Goal: Task Accomplishment & Management: Complete application form

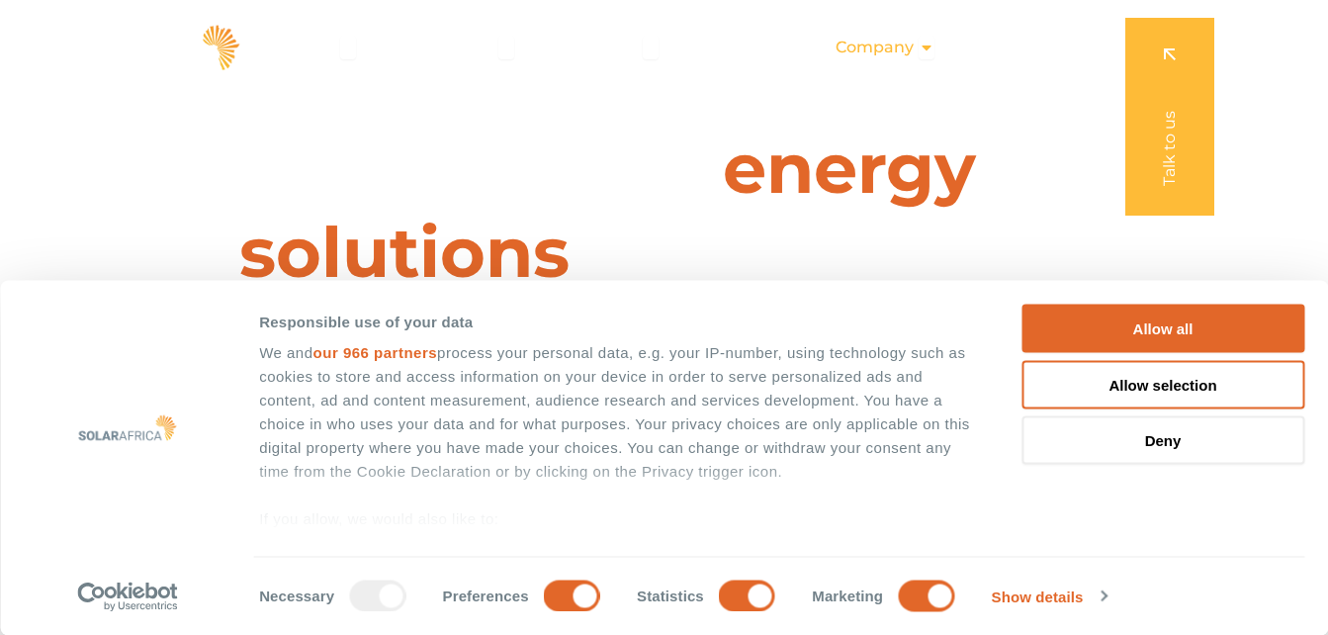
click at [887, 48] on span "Company" at bounding box center [875, 48] width 78 height 24
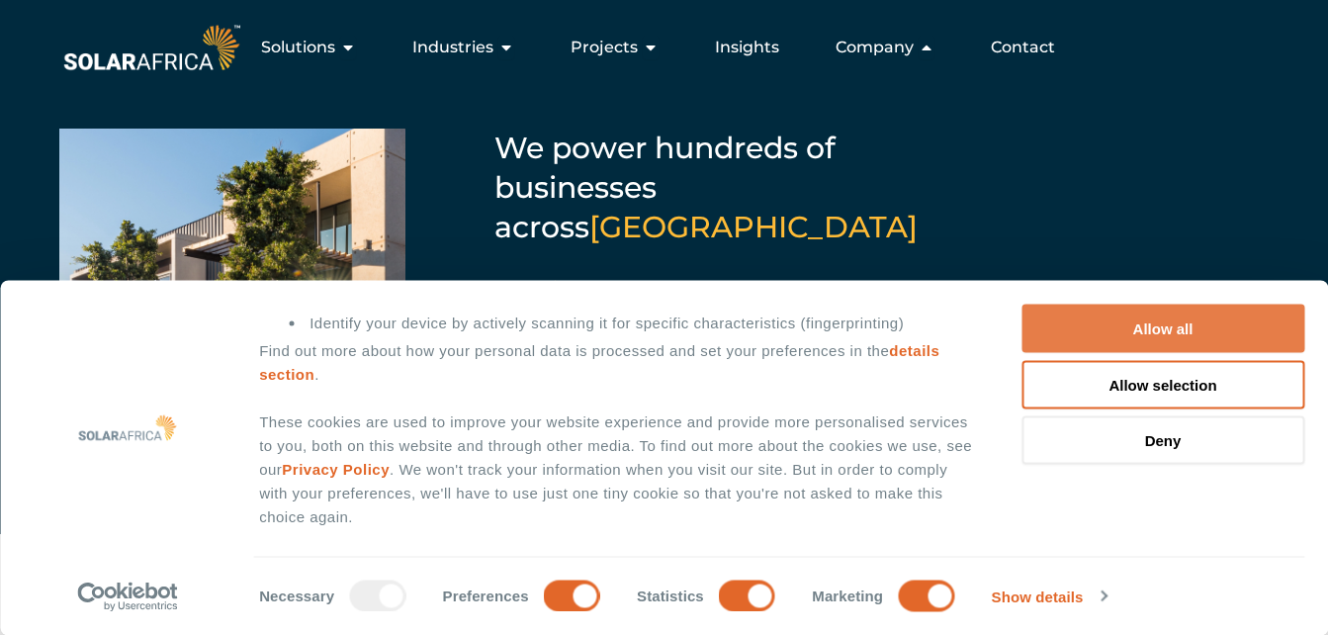
click at [1206, 338] on button "Allow all" at bounding box center [1163, 329] width 283 height 48
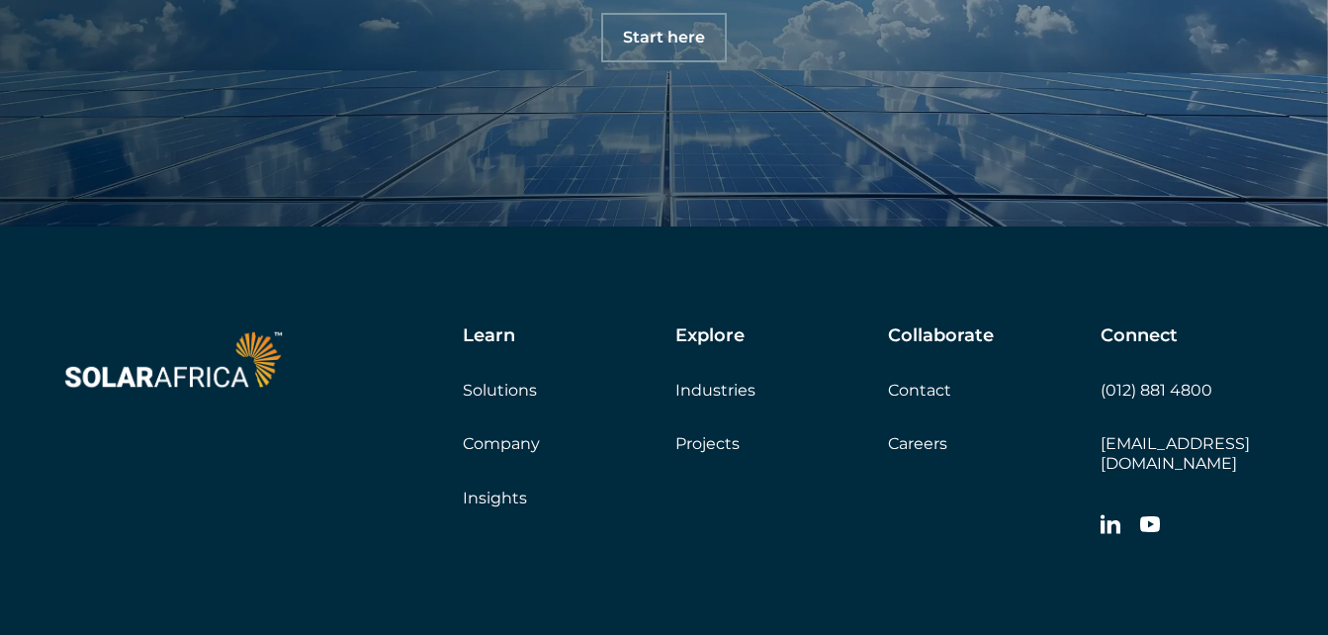
scroll to position [6527, 0]
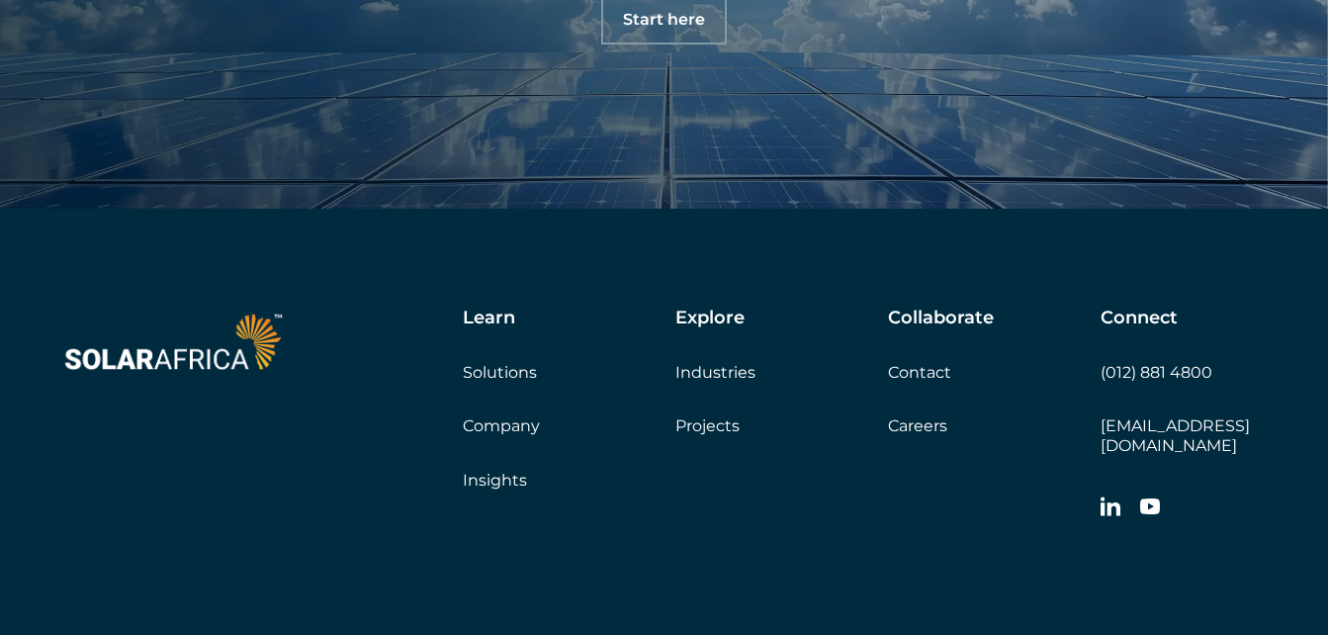
click at [920, 429] on link "Careers" at bounding box center [917, 425] width 59 height 19
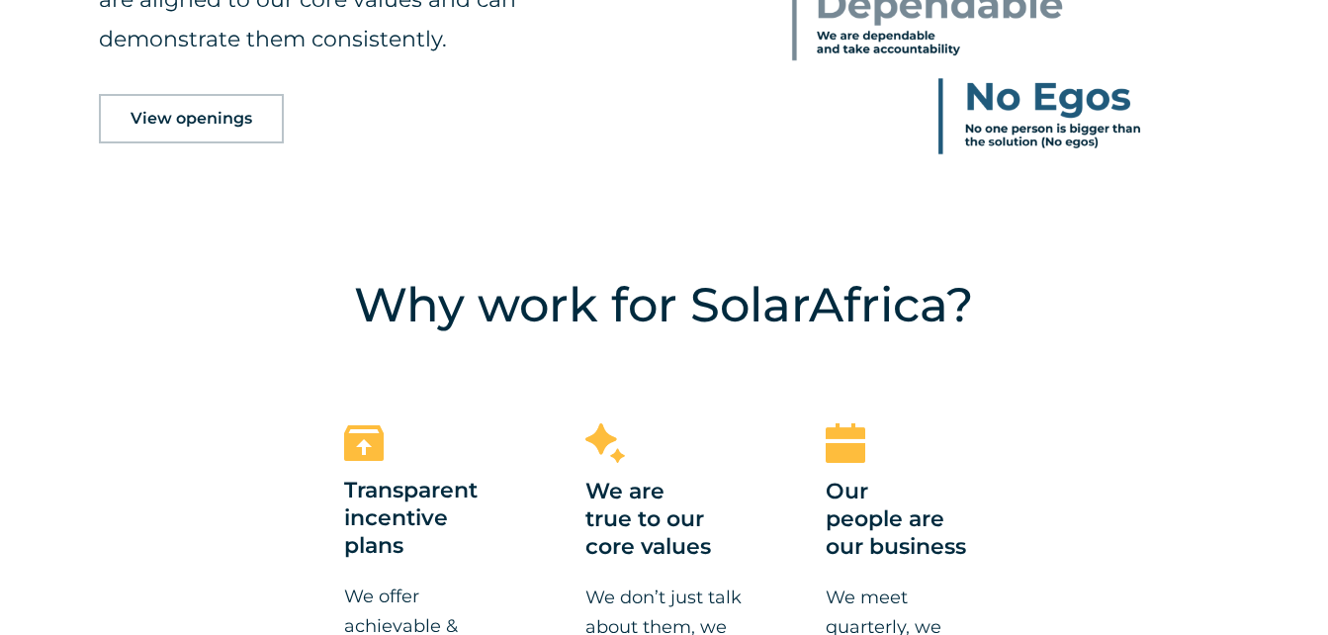
scroll to position [1187, 0]
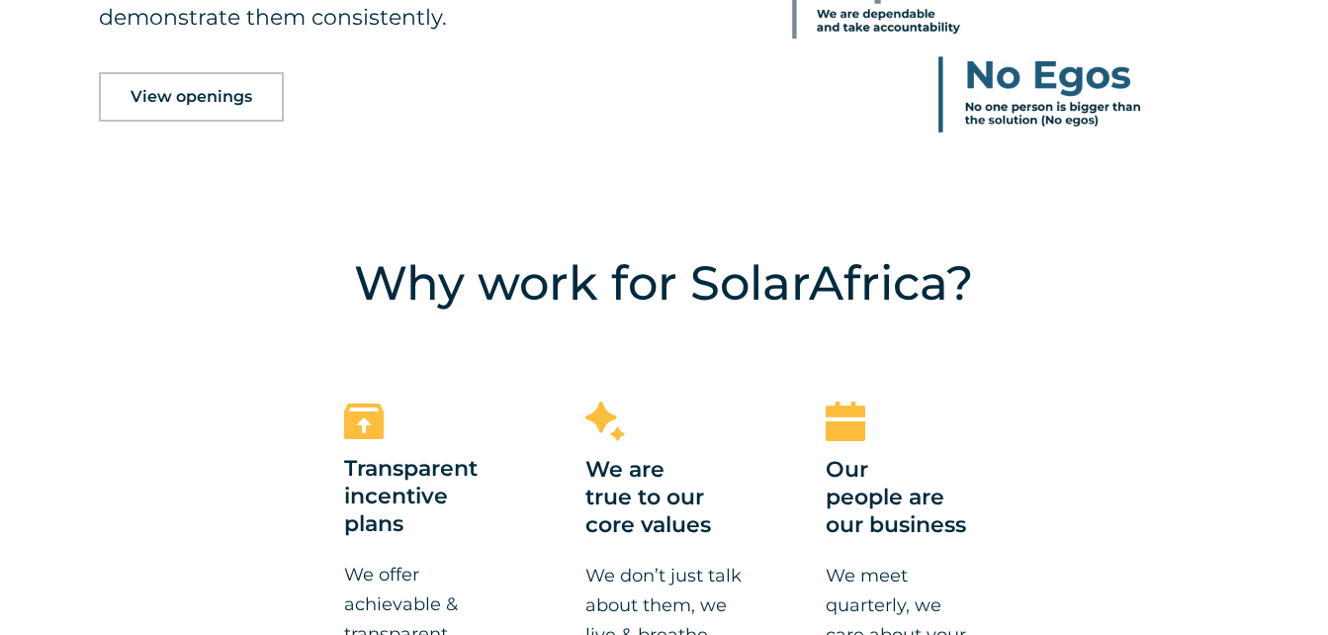
click at [169, 102] on span "View openings" at bounding box center [192, 97] width 122 height 16
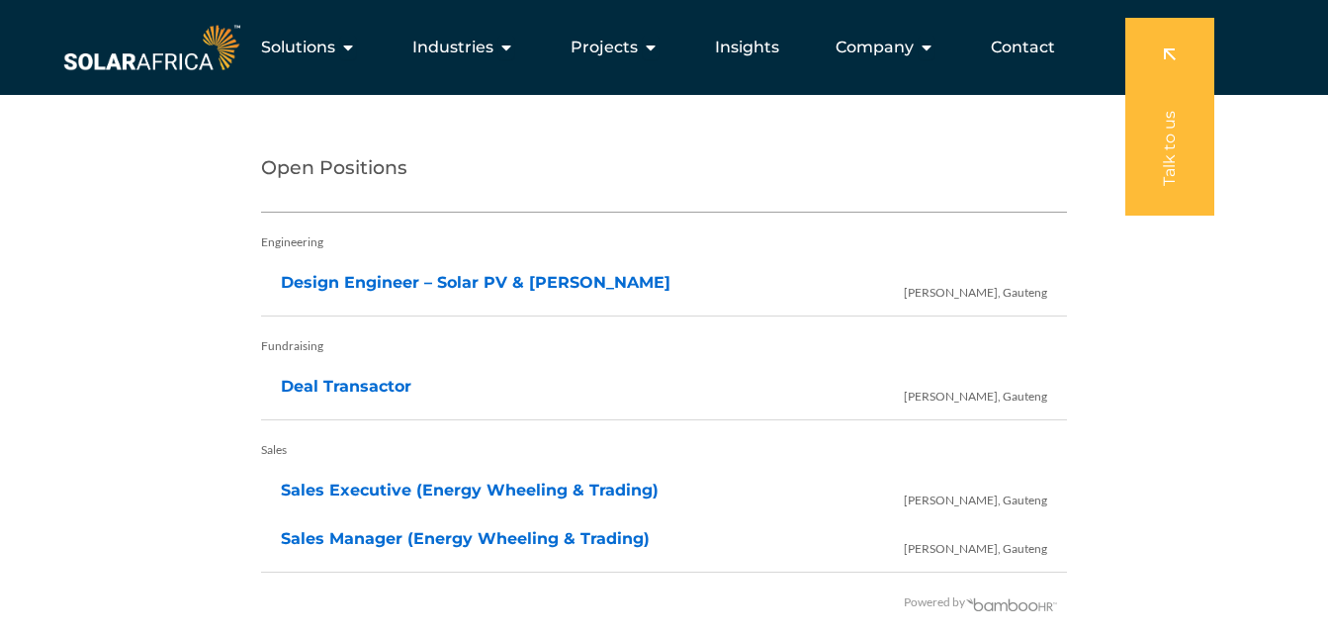
scroll to position [4032, 0]
